Goal: Transaction & Acquisition: Purchase product/service

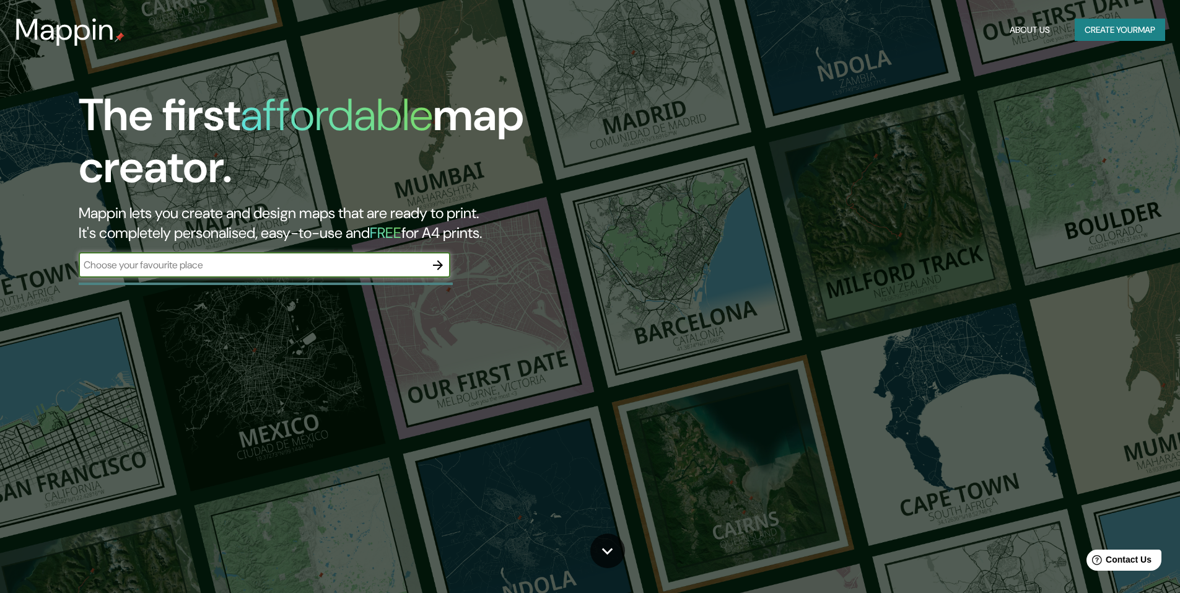
click at [383, 262] on input "text" at bounding box center [252, 265] width 347 height 14
type input "[GEOGRAPHIC_DATA][PERSON_NAME]"
click at [1127, 27] on button "Create your map" at bounding box center [1119, 30] width 90 height 23
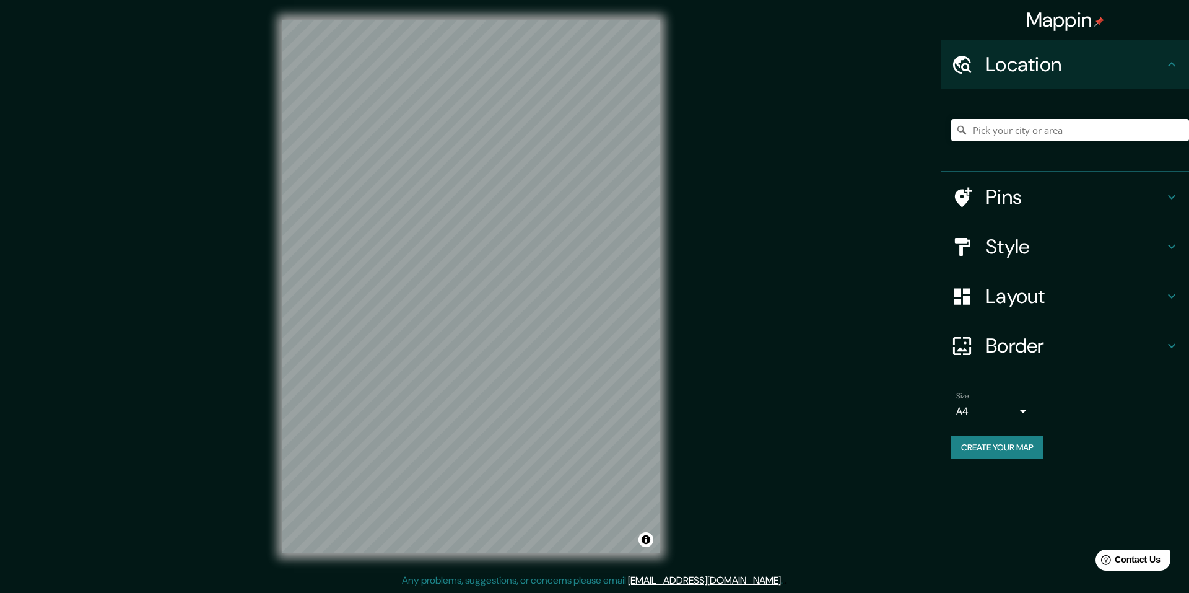
click at [1102, 116] on div at bounding box center [1070, 130] width 238 height 62
click at [1069, 129] on input "Pick your city or area" at bounding box center [1070, 130] width 238 height 22
click at [1021, 199] on h4 "Pins" at bounding box center [1075, 197] width 178 height 25
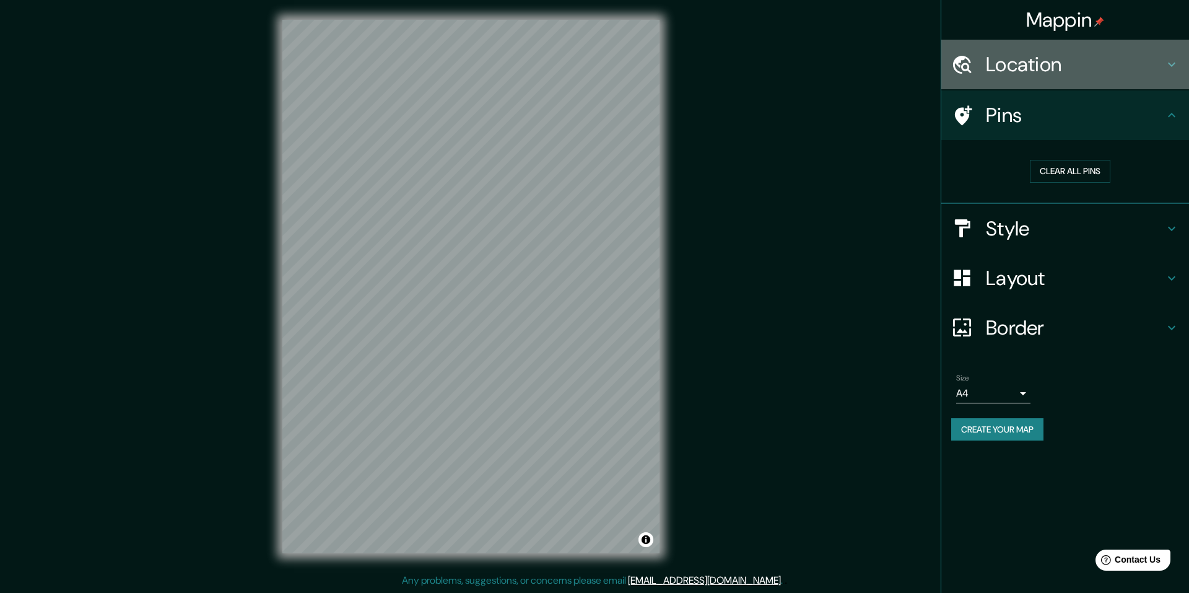
click at [1051, 65] on h4 "Location" at bounding box center [1075, 64] width 178 height 25
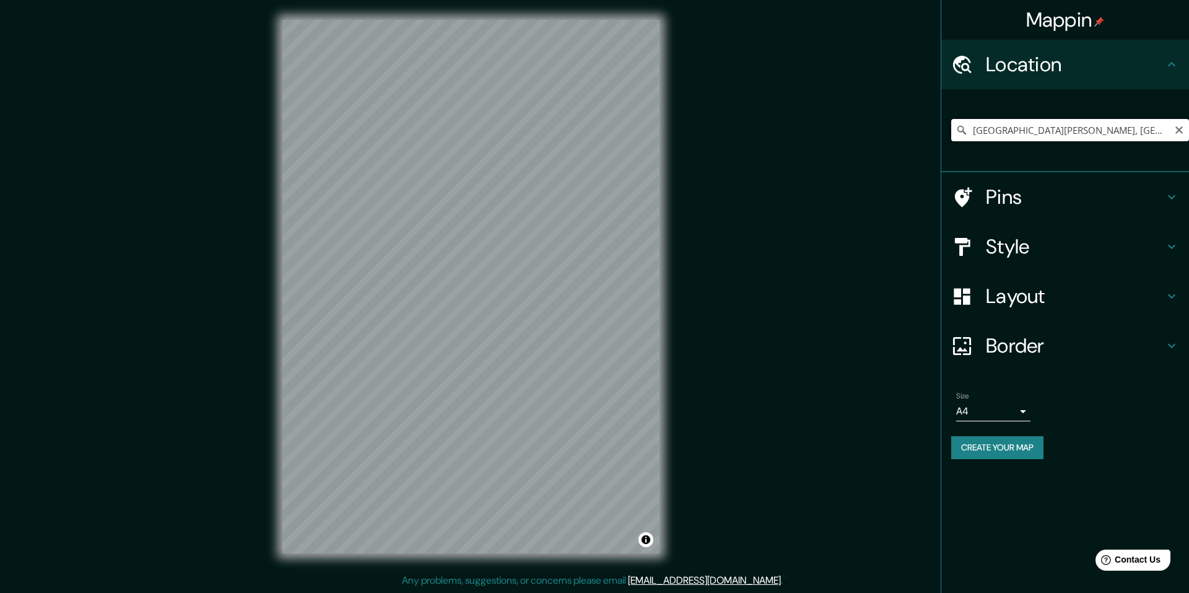
click at [1009, 129] on input "[GEOGRAPHIC_DATA][PERSON_NAME], [GEOGRAPHIC_DATA], [GEOGRAPHIC_DATA]" at bounding box center [1070, 130] width 238 height 22
click at [972, 125] on input "[GEOGRAPHIC_DATA][PERSON_NAME], [GEOGRAPHIC_DATA], [GEOGRAPHIC_DATA]" at bounding box center [1070, 130] width 238 height 22
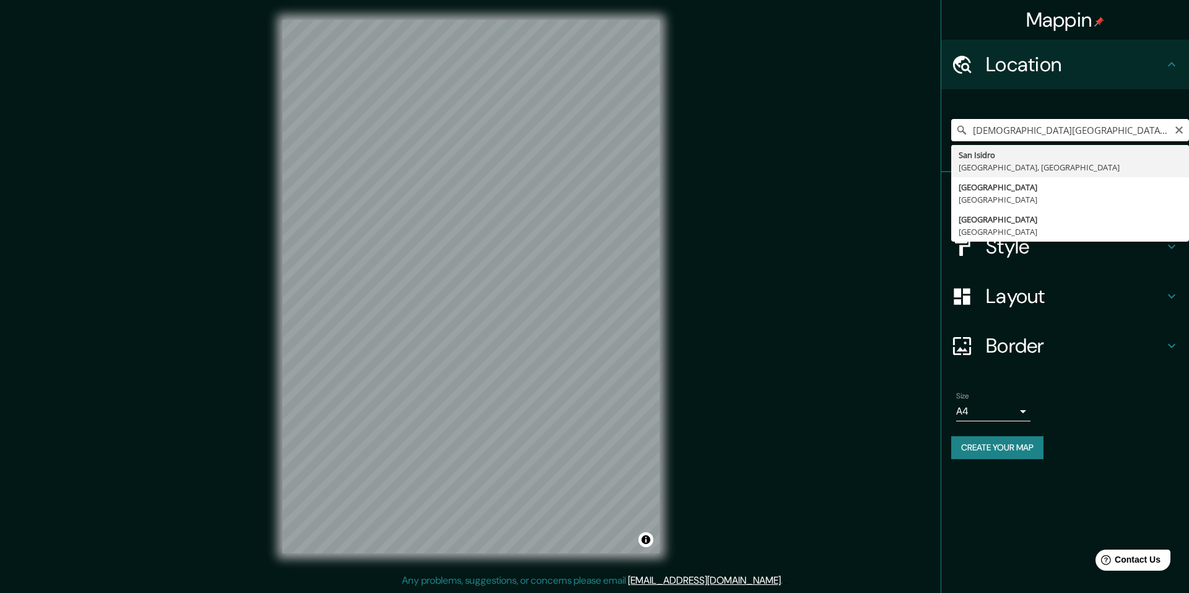
type input "[GEOGRAPHIC_DATA][PERSON_NAME], [GEOGRAPHIC_DATA], [GEOGRAPHIC_DATA]"
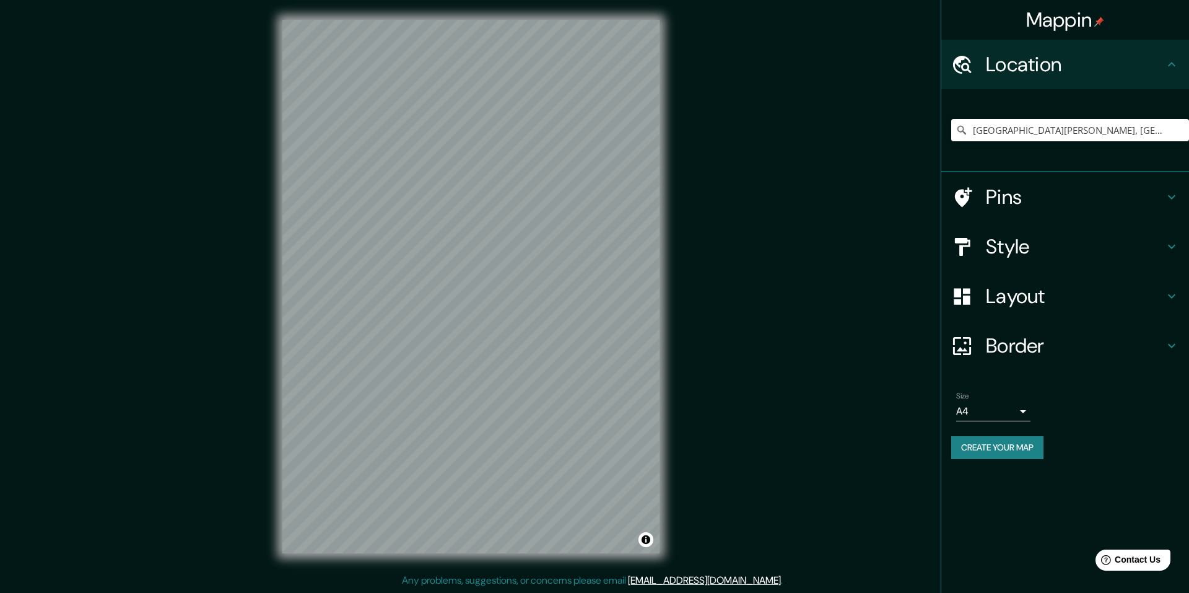
click at [1095, 199] on h4 "Pins" at bounding box center [1075, 197] width 178 height 25
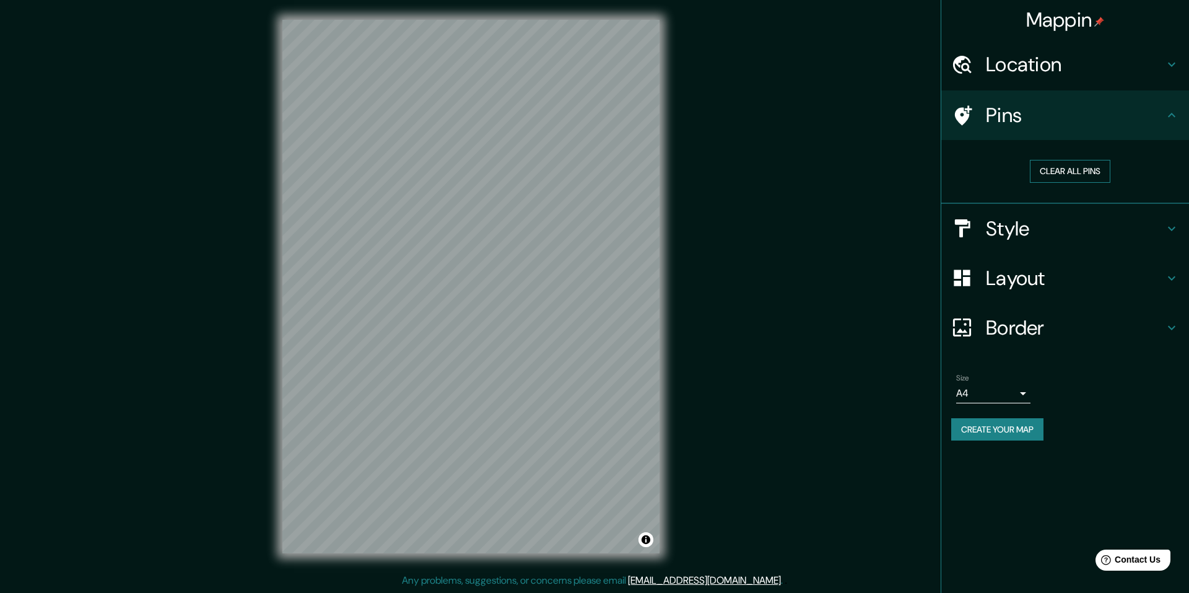
click at [1087, 173] on button "Clear all pins" at bounding box center [1070, 171] width 81 height 23
click at [1045, 176] on button "Clear all pins" at bounding box center [1070, 171] width 81 height 23
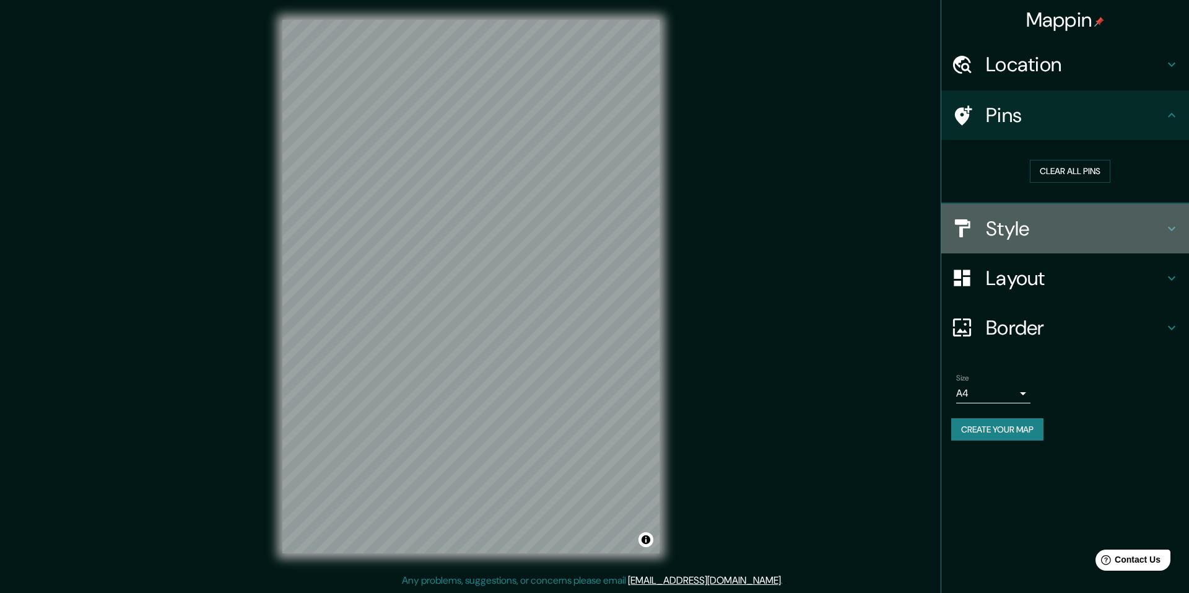
click at [1014, 227] on h4 "Style" at bounding box center [1075, 228] width 178 height 25
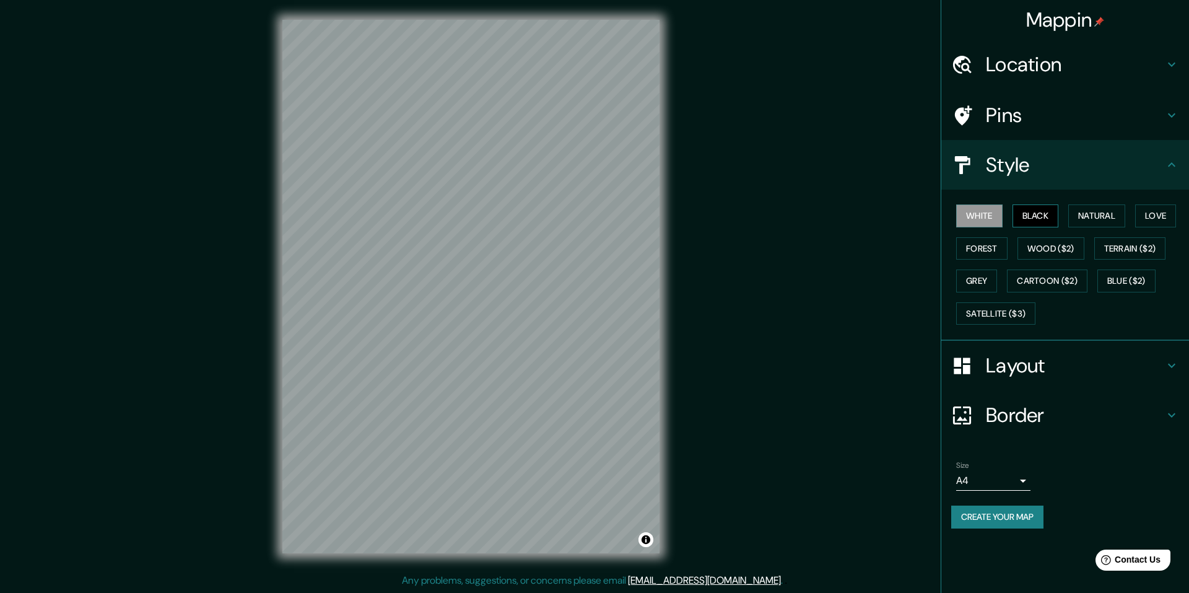
click at [1037, 213] on button "Black" at bounding box center [1035, 215] width 46 height 23
click at [966, 214] on button "White" at bounding box center [979, 215] width 46 height 23
click at [1043, 253] on button "Wood ($2)" at bounding box center [1050, 248] width 67 height 23
click at [988, 250] on button "Forest" at bounding box center [981, 248] width 51 height 23
click at [1021, 284] on button "Cartoon ($2)" at bounding box center [1047, 280] width 81 height 23
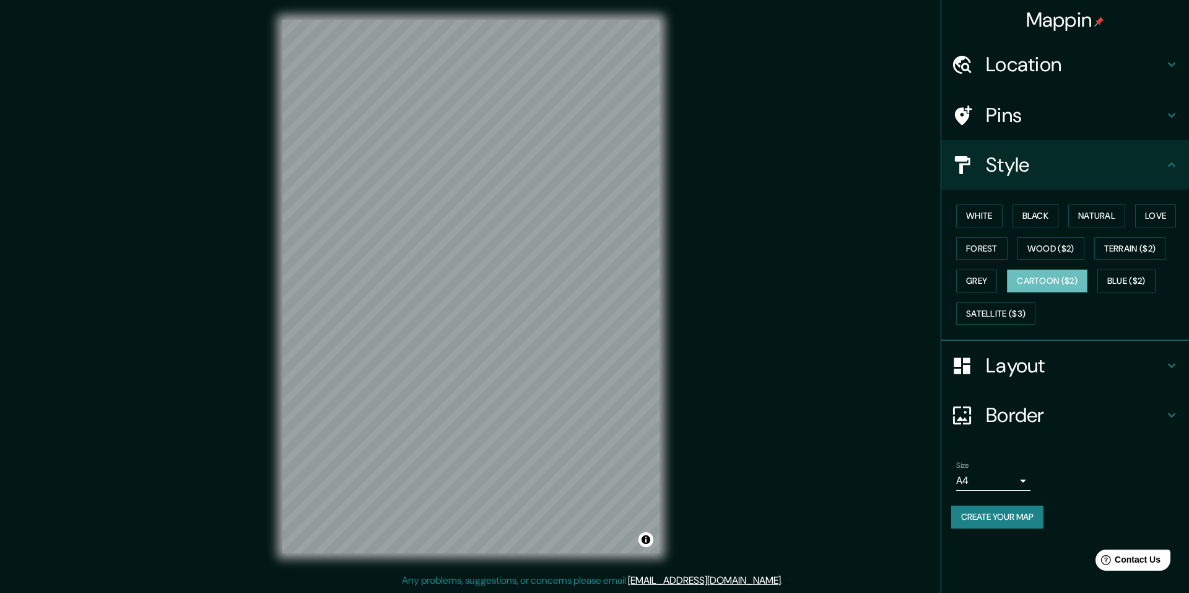
click at [1019, 367] on h4 "Layout" at bounding box center [1075, 365] width 178 height 25
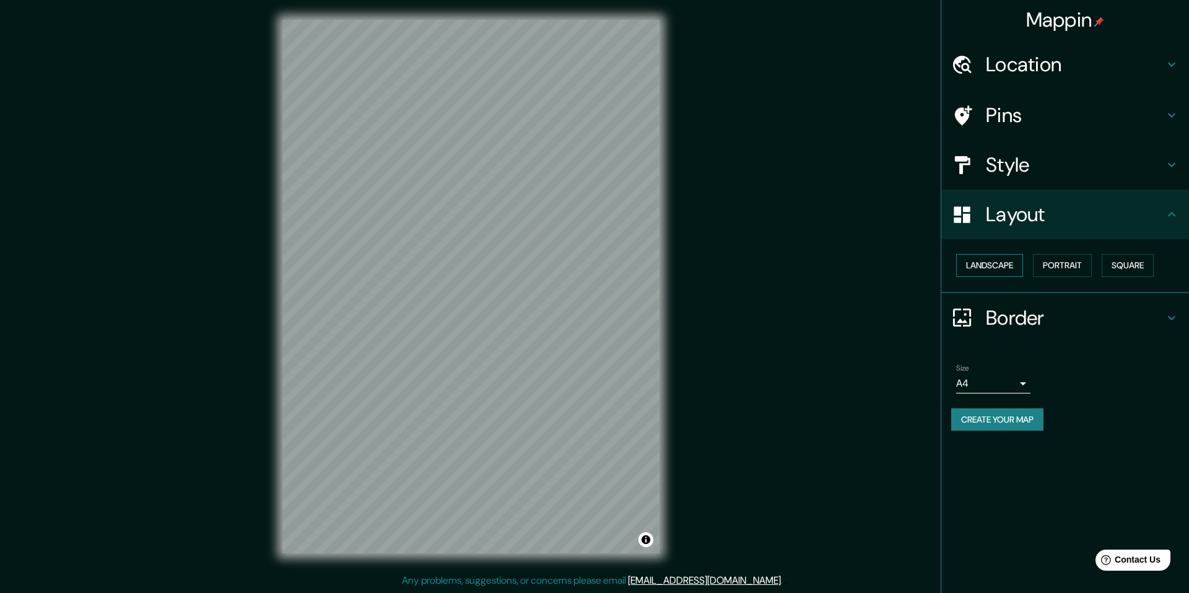
click at [1011, 264] on button "Landscape" at bounding box center [989, 265] width 67 height 23
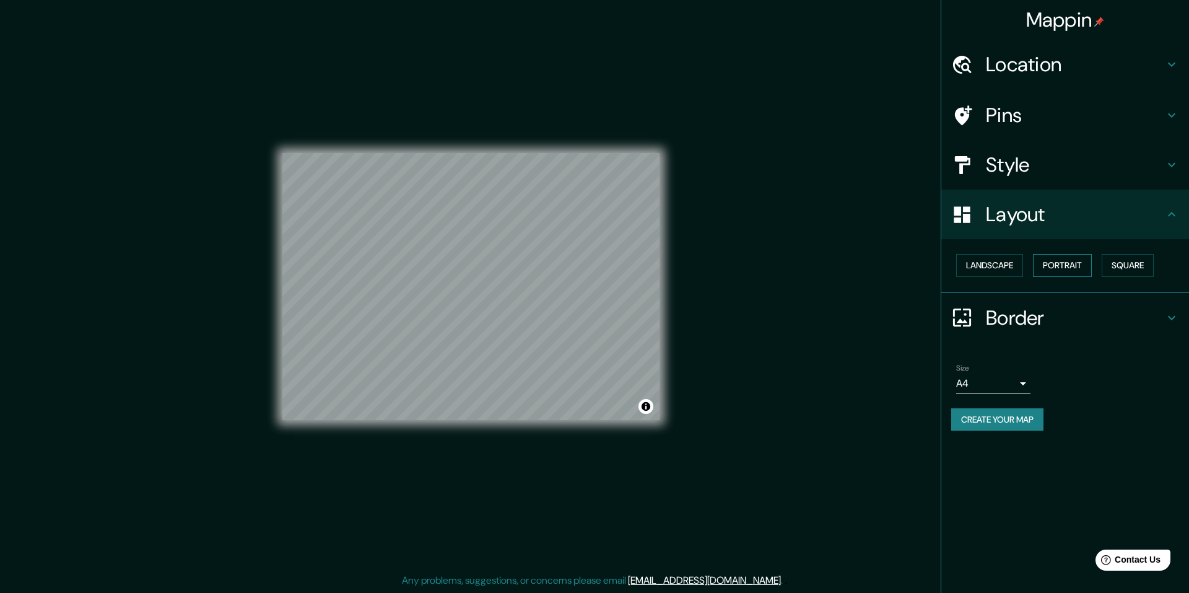
click at [1061, 268] on button "Portrait" at bounding box center [1062, 265] width 59 height 23
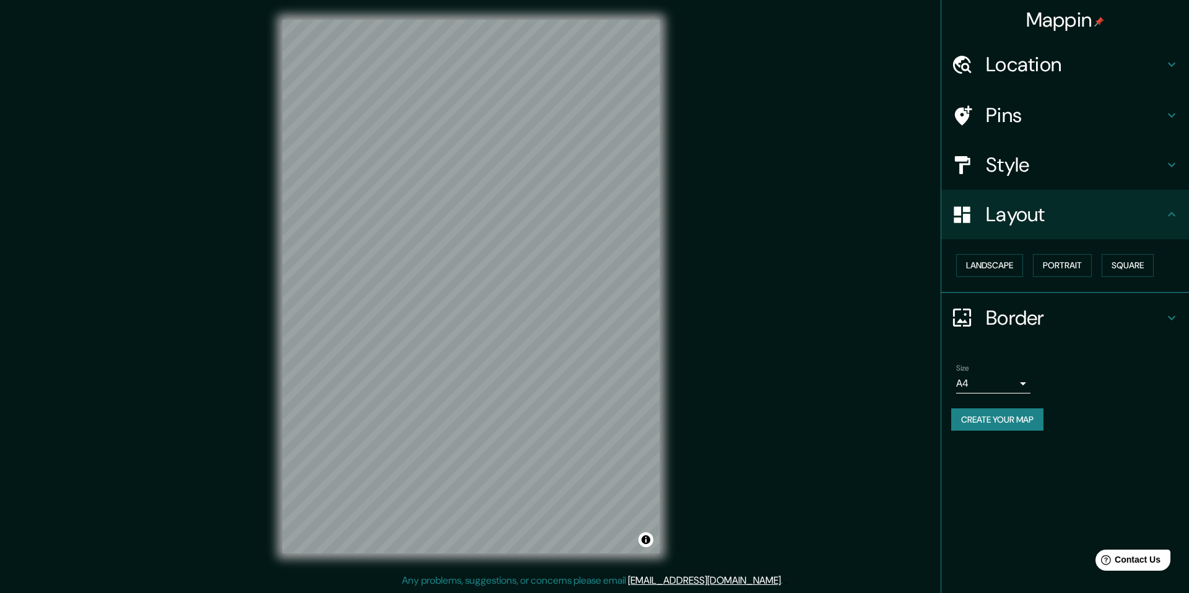
click at [1016, 120] on h4 "Pins" at bounding box center [1075, 115] width 178 height 25
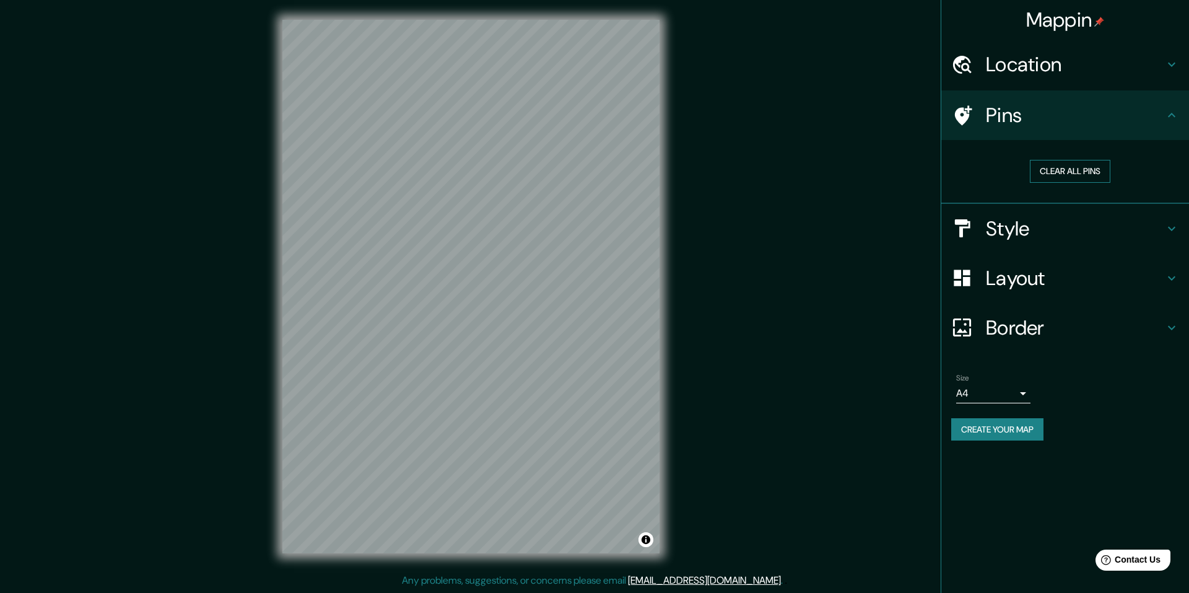
click at [1105, 168] on button "Clear all pins" at bounding box center [1070, 171] width 81 height 23
click at [1086, 170] on button "Clear all pins" at bounding box center [1070, 171] width 81 height 23
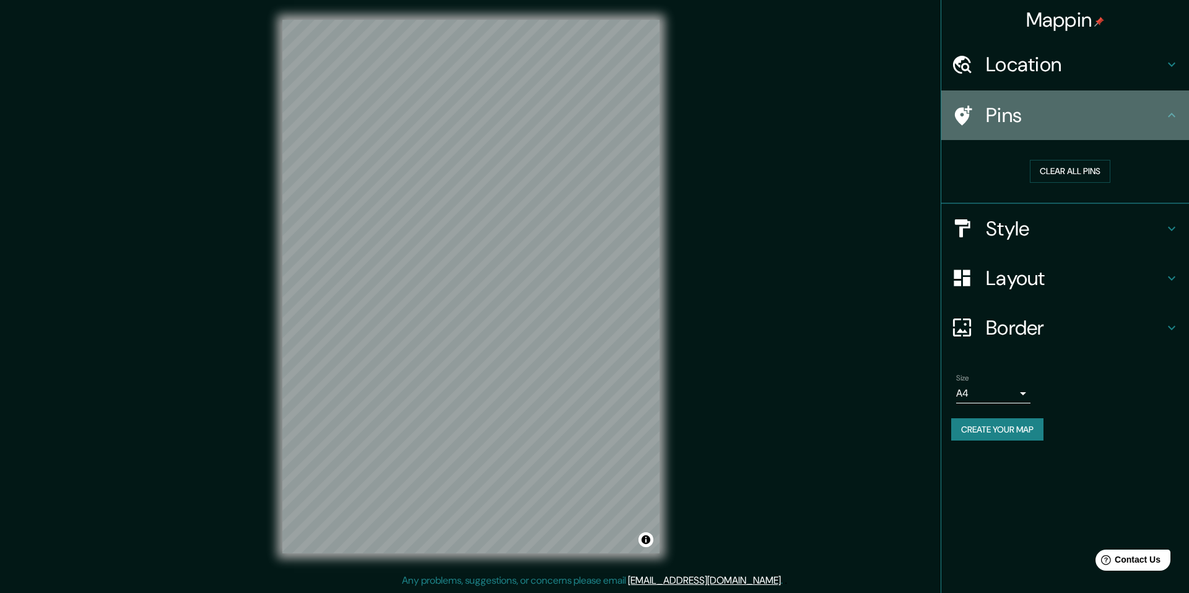
click at [1169, 110] on icon at bounding box center [1171, 115] width 15 height 15
click at [967, 115] on icon at bounding box center [963, 115] width 17 height 20
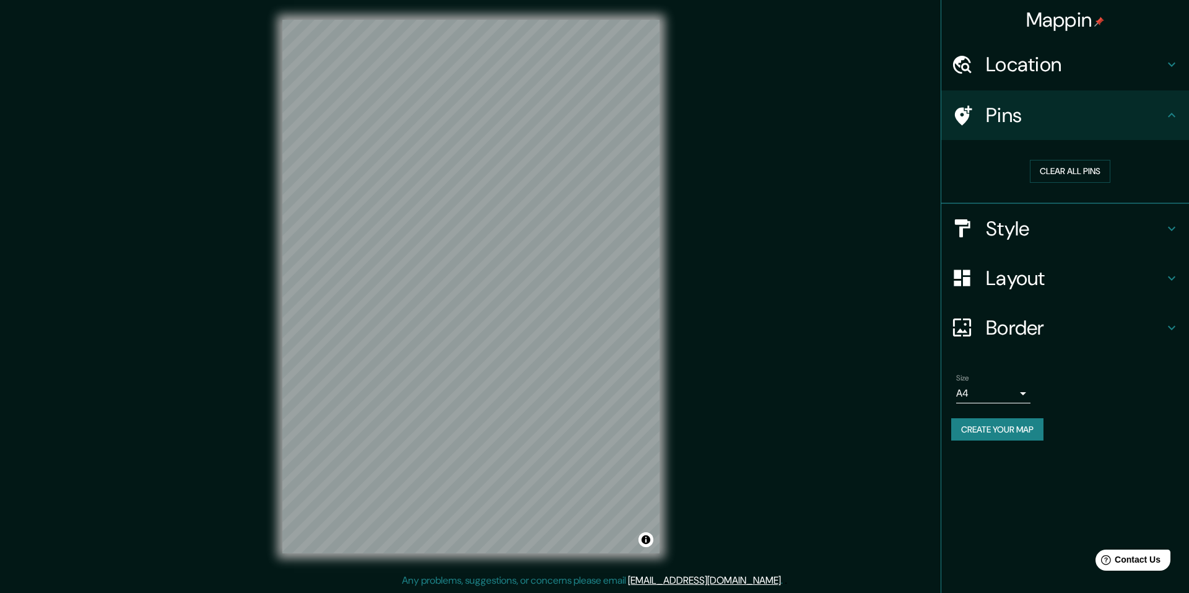
drag, startPoint x: 967, startPoint y: 115, endPoint x: 996, endPoint y: 121, distance: 29.9
click at [996, 121] on h4 "Pins" at bounding box center [1075, 115] width 178 height 25
drag, startPoint x: 687, startPoint y: 205, endPoint x: 714, endPoint y: 399, distance: 195.6
click at [714, 399] on div "Mappin Location [GEOGRAPHIC_DATA][PERSON_NAME], [GEOGRAPHIC_DATA], [GEOGRAPHIC_…" at bounding box center [594, 296] width 1189 height 593
click at [1048, 277] on h4 "Layout" at bounding box center [1075, 278] width 178 height 25
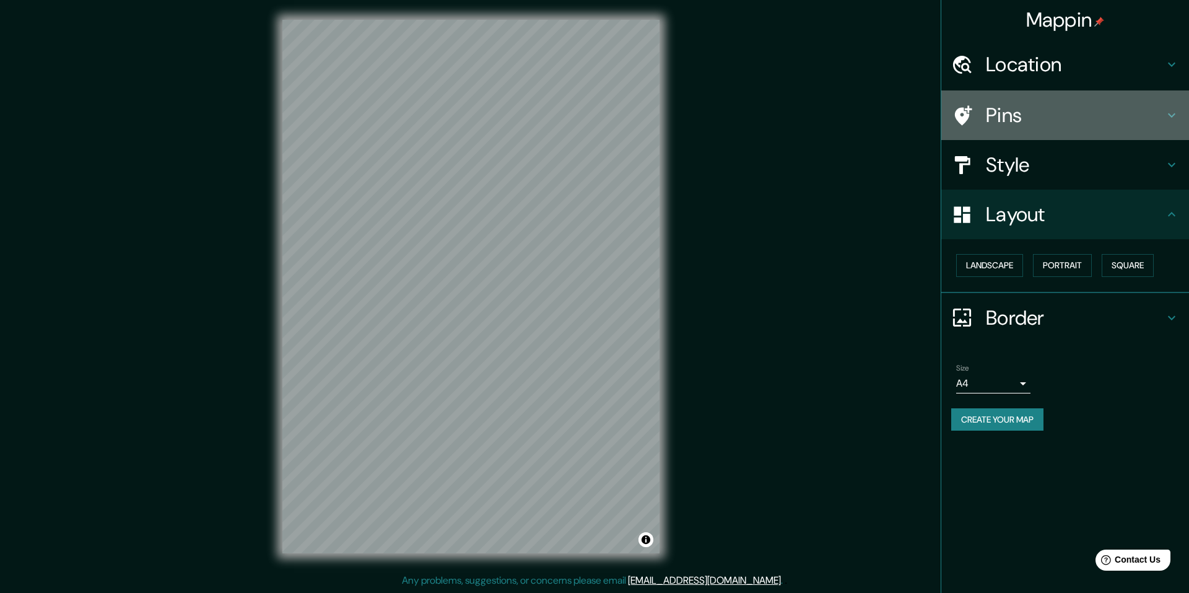
click at [1004, 112] on h4 "Pins" at bounding box center [1075, 115] width 178 height 25
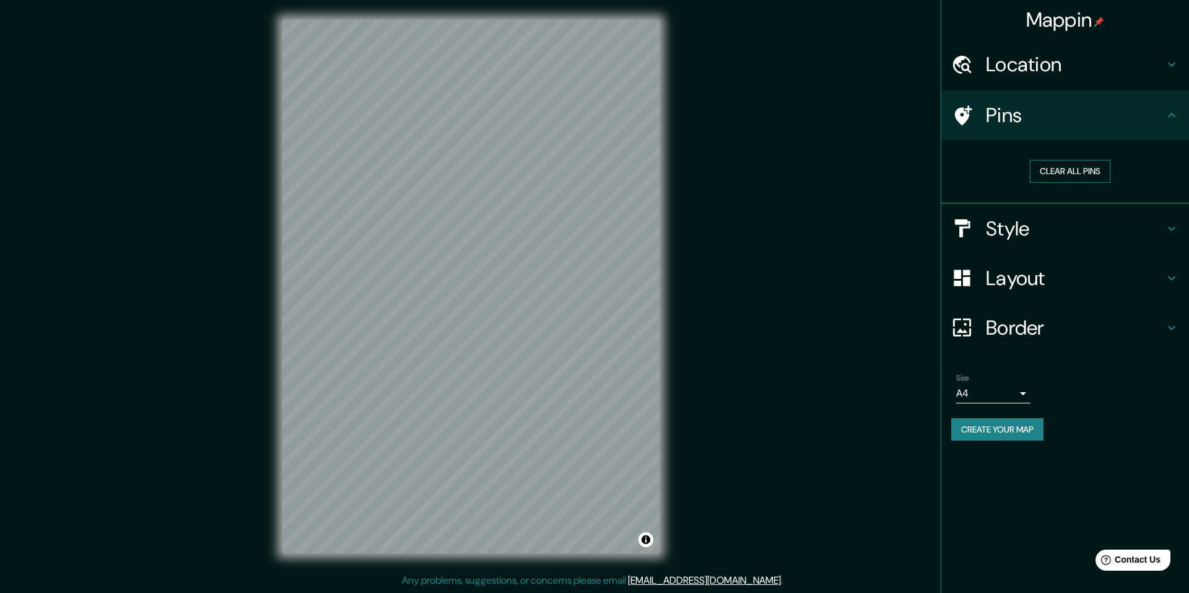
click at [1049, 172] on button "Clear all pins" at bounding box center [1070, 171] width 81 height 23
click at [477, 268] on div at bounding box center [477, 268] width 10 height 10
click at [1070, 176] on button "Clear all pins" at bounding box center [1070, 171] width 81 height 23
click at [1023, 394] on body "Mappin Location [GEOGRAPHIC_DATA][PERSON_NAME], [GEOGRAPHIC_DATA], [GEOGRAPHIC_…" at bounding box center [594, 296] width 1189 height 593
click at [1094, 406] on div at bounding box center [594, 296] width 1189 height 593
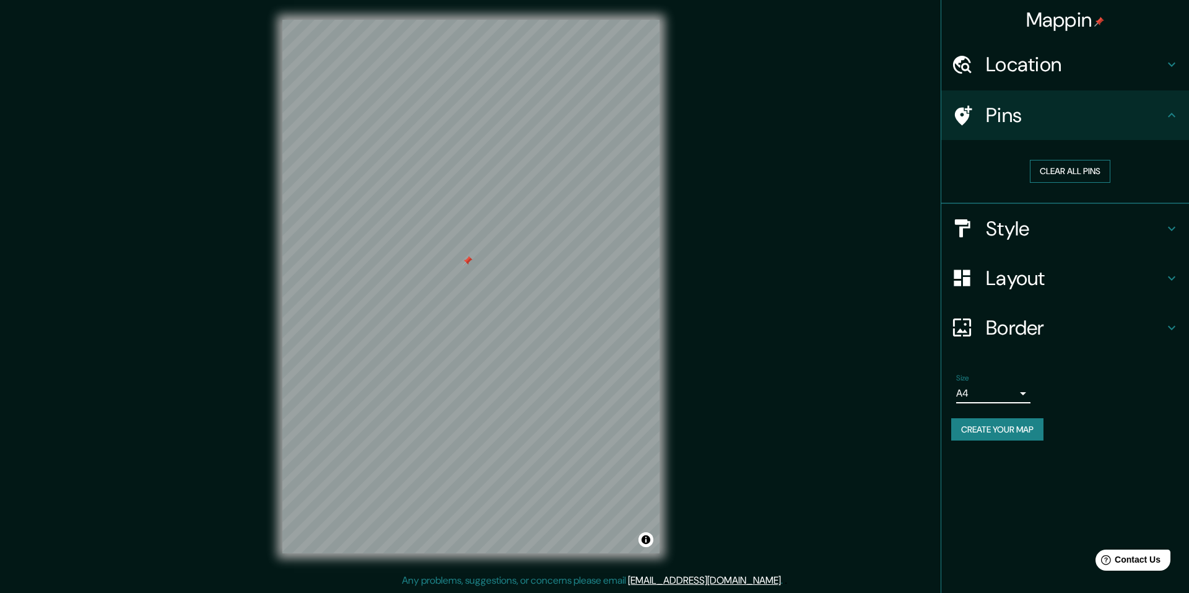
click at [1063, 173] on button "Clear all pins" at bounding box center [1070, 171] width 81 height 23
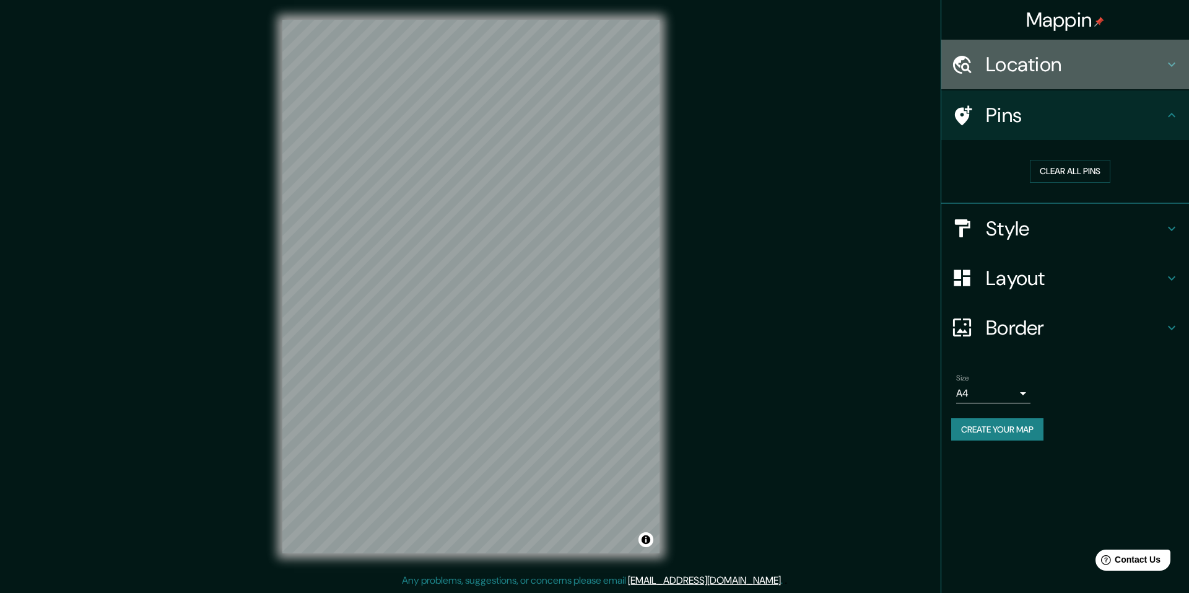
click at [1014, 71] on h4 "Location" at bounding box center [1075, 64] width 178 height 25
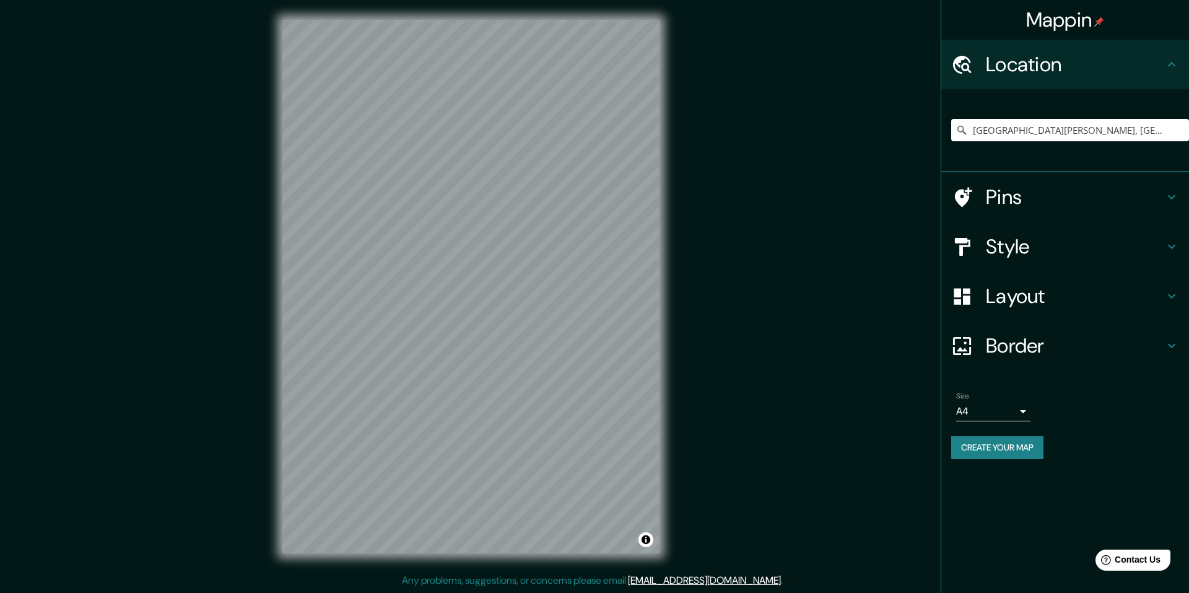
click at [1009, 191] on h4 "Pins" at bounding box center [1075, 197] width 178 height 25
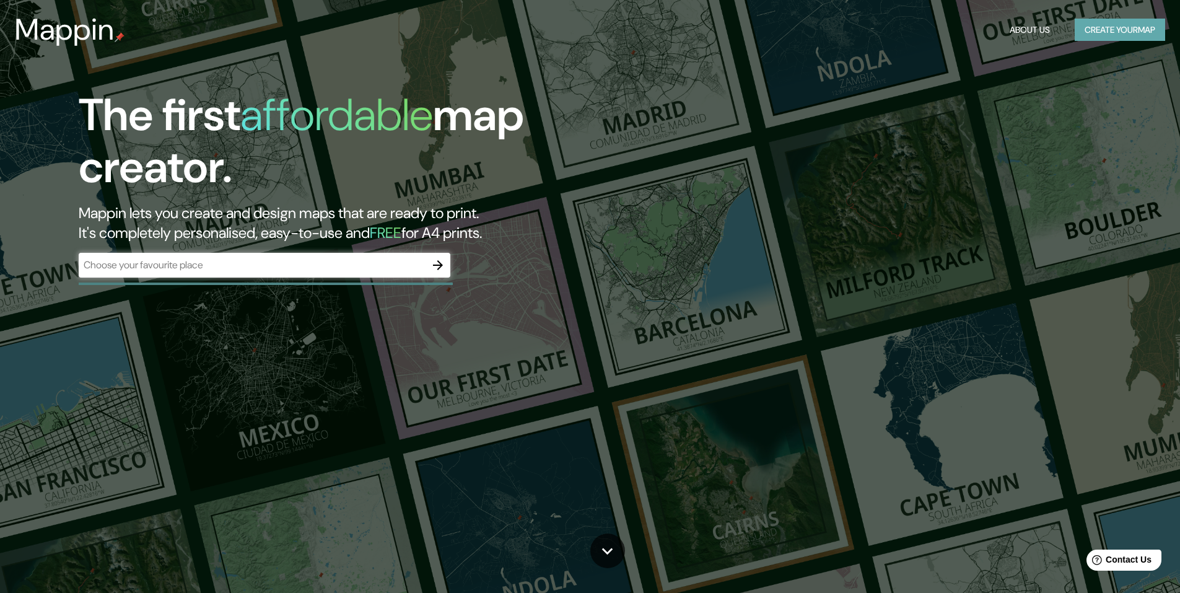
click at [1130, 28] on button "Create your map" at bounding box center [1119, 30] width 90 height 23
